Goal: Communication & Community: Connect with others

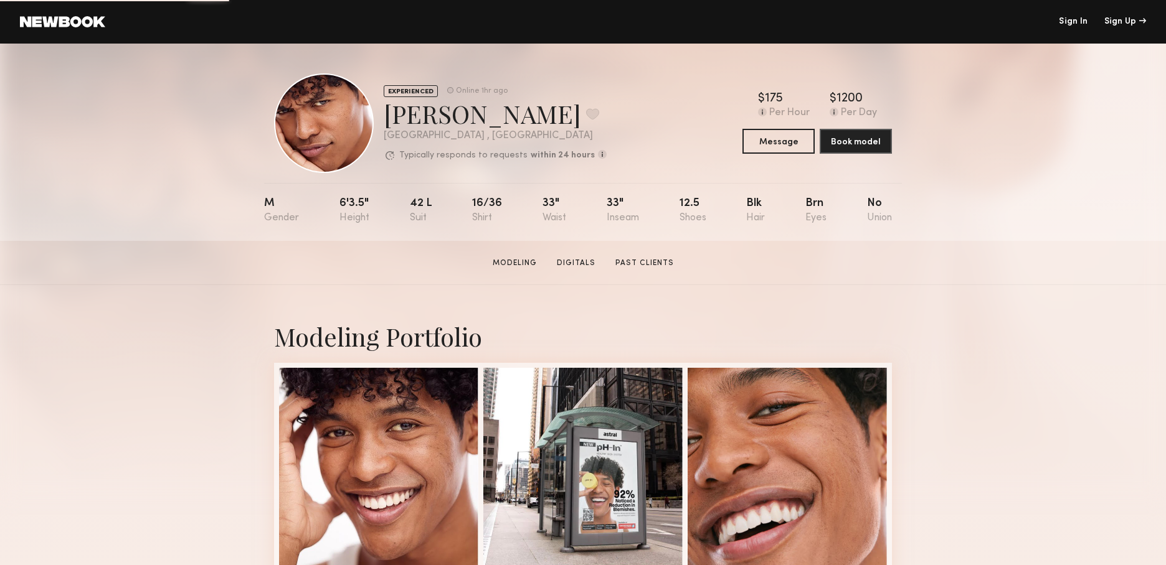
click at [1076, 19] on link "Sign In" at bounding box center [1073, 21] width 29 height 9
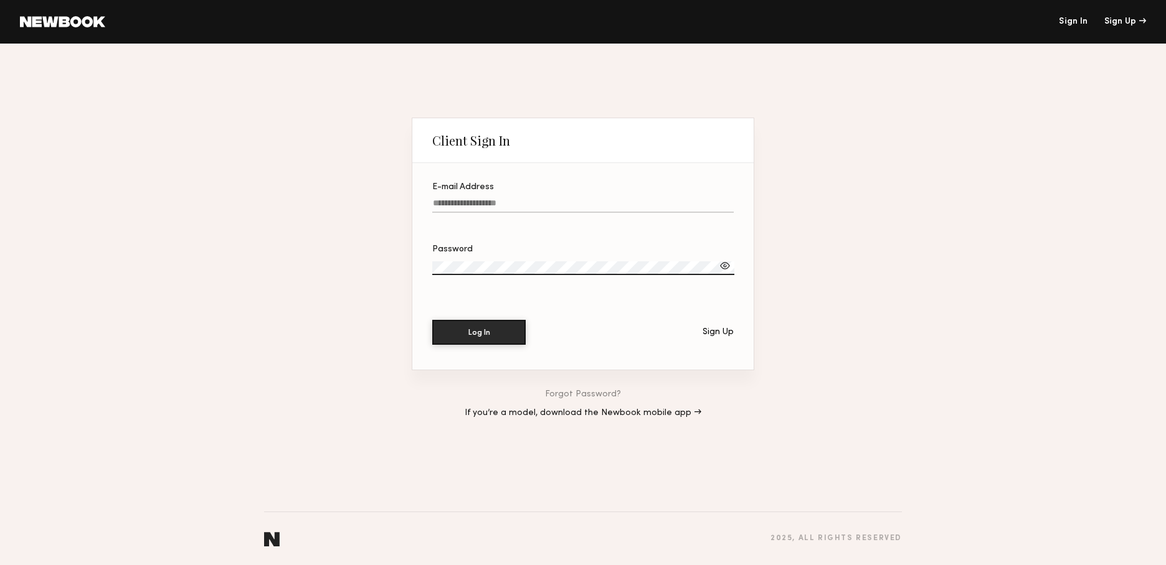
click at [470, 195] on label "E-mail Address" at bounding box center [582, 204] width 301 height 42
click at [470, 199] on input "E-mail Address" at bounding box center [582, 206] width 301 height 14
type input "**********"
click at [432, 320] on button "Log In" at bounding box center [478, 332] width 93 height 25
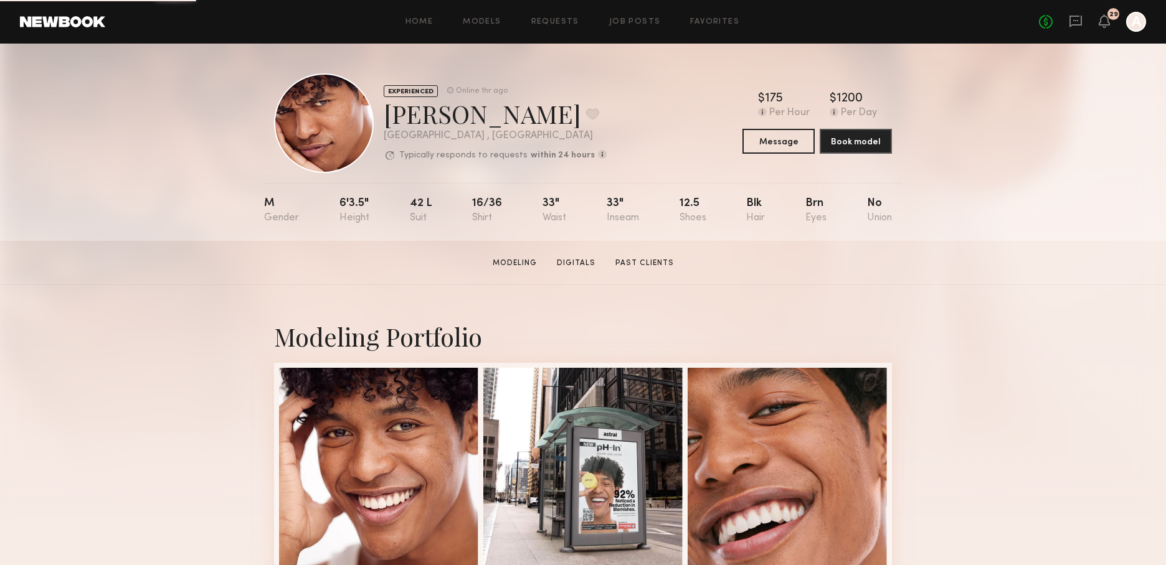
click at [1075, 12] on div "No fees up to $5,000 29 A" at bounding box center [1092, 22] width 107 height 20
click at [1077, 25] on icon at bounding box center [1075, 22] width 12 height 12
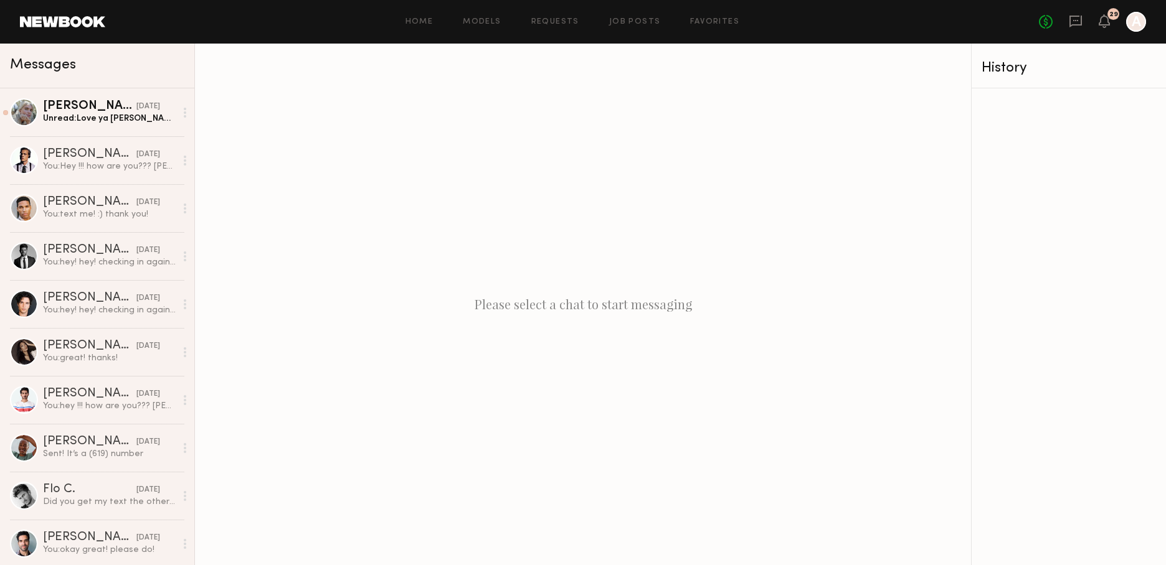
click at [1016, 66] on div "History" at bounding box center [1068, 68] width 174 height 14
click at [93, 300] on div "[PERSON_NAME]" at bounding box center [89, 298] width 93 height 12
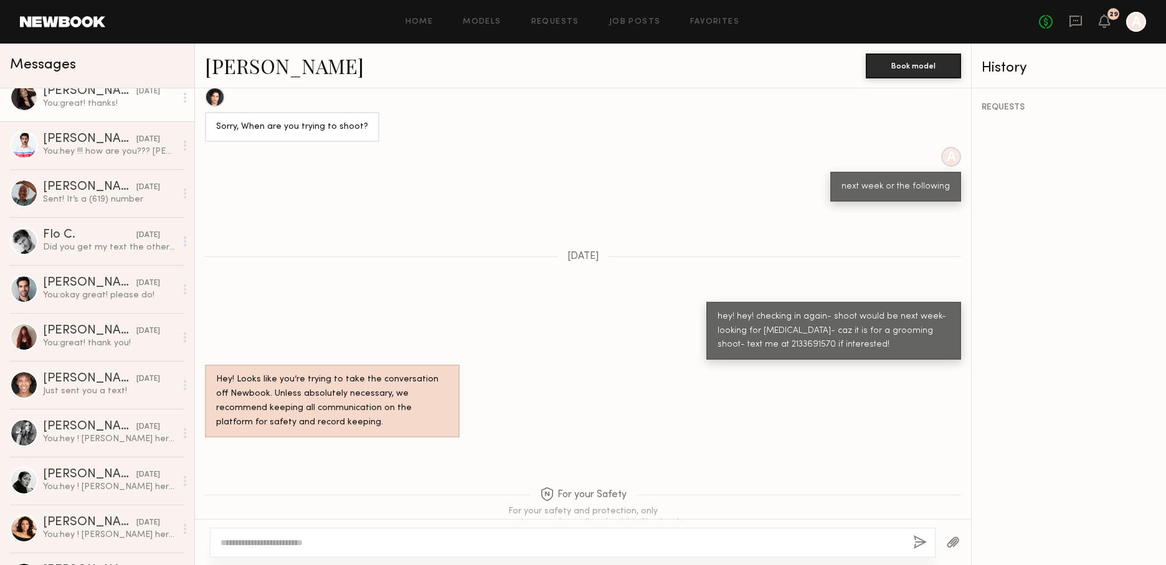
scroll to position [255, 0]
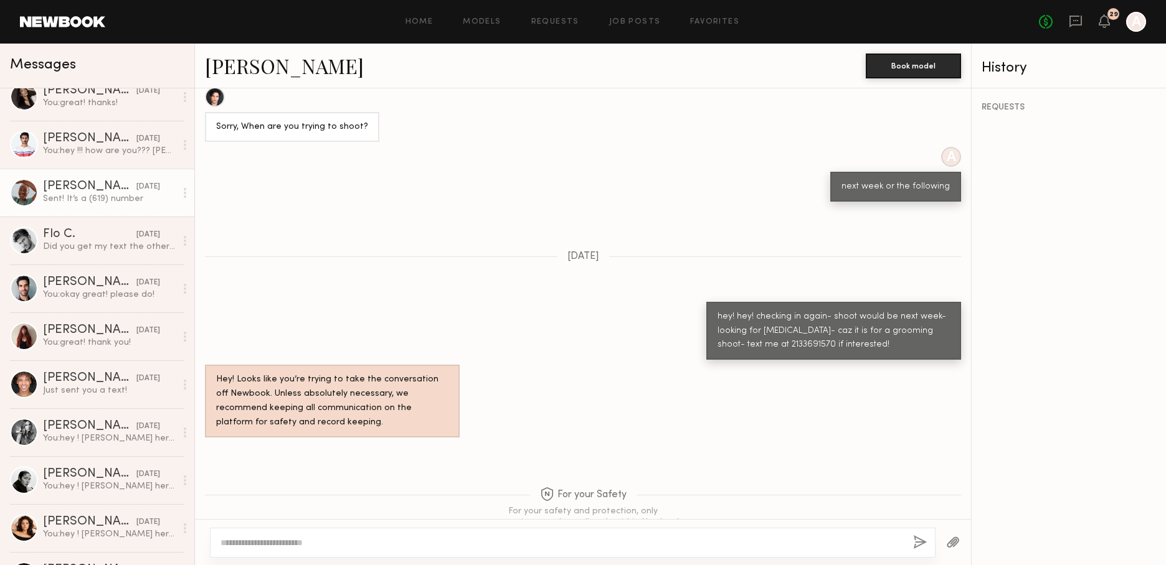
click at [65, 182] on div "[PERSON_NAME]" at bounding box center [89, 187] width 93 height 12
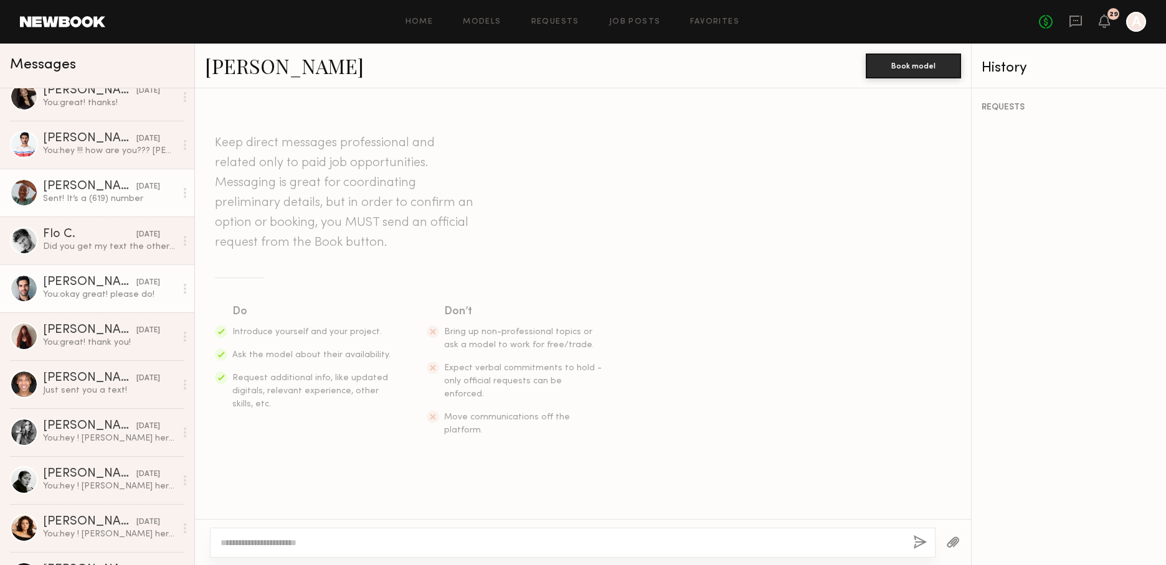
click at [112, 269] on link "[PERSON_NAME] [DATE] You: okay great! please do!" at bounding box center [97, 289] width 194 height 48
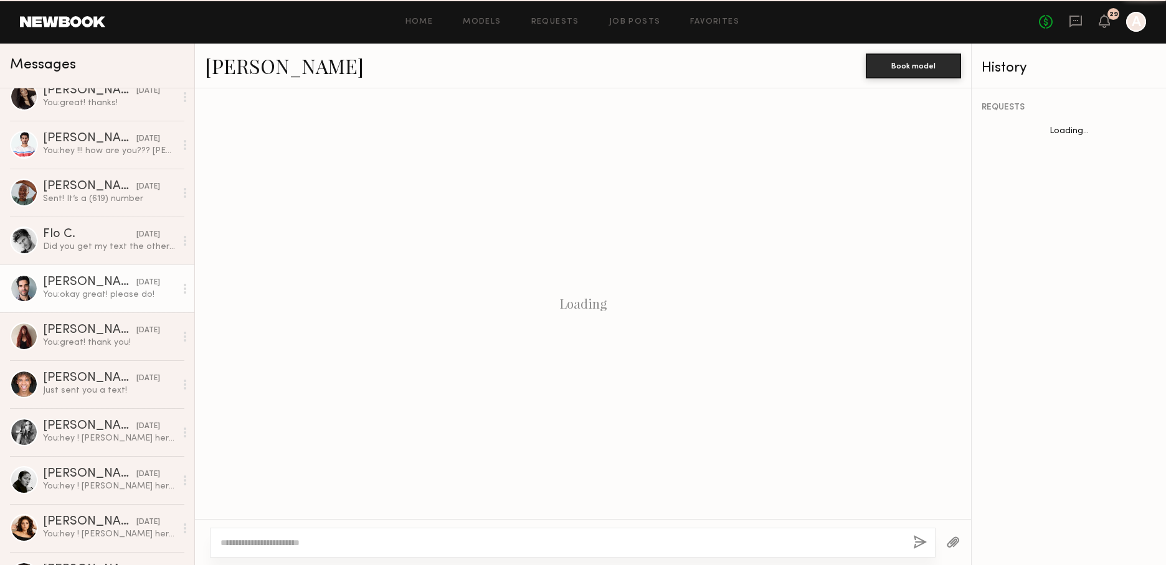
scroll to position [666, 0]
